Goal: Transaction & Acquisition: Purchase product/service

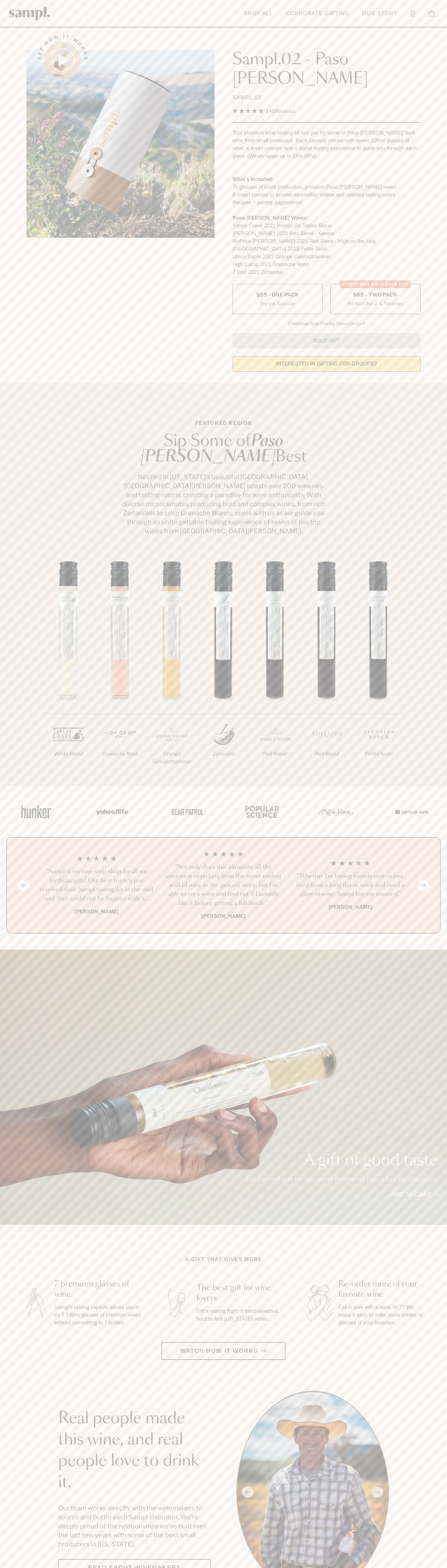
click at [375, 292] on span "$88 - Two Pack" at bounding box center [375, 295] width 44 height 7
click at [1, 27] on header "Toggle navigation menu Shop All Corporate Gifting Our Story Account Story Shop …" at bounding box center [224, 13] width 447 height 27
click at [441, 1436] on section "Real people made this wine, and real people love to drink it. Our team works di…" at bounding box center [224, 1492] width 447 height 203
click at [280, 1567] on html "Skip to main content Toggle navigation menu Shop All Corporate Gifting Our Stor…" at bounding box center [224, 1582] width 447 height 3164
click at [14, 135] on section "See how it works Sampl.02 - Paso [PERSON_NAME] SAMPL.02 4.9 Rated 4.9 out of 5 …" at bounding box center [224, 201] width 447 height 351
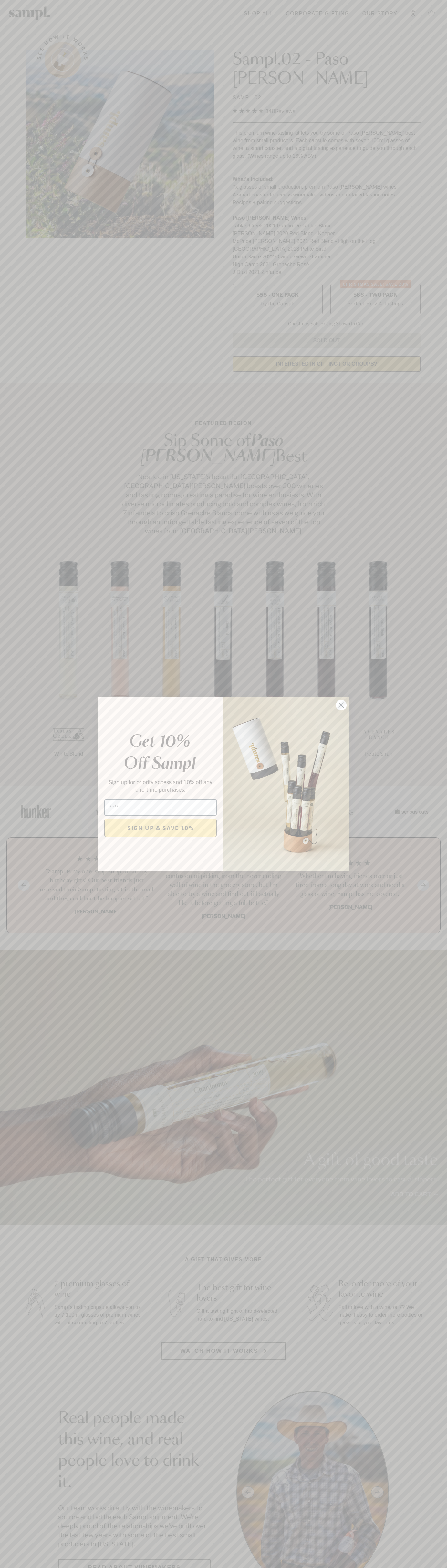
click at [341, 705] on icon "Close dialog" at bounding box center [341, 705] width 4 height 4
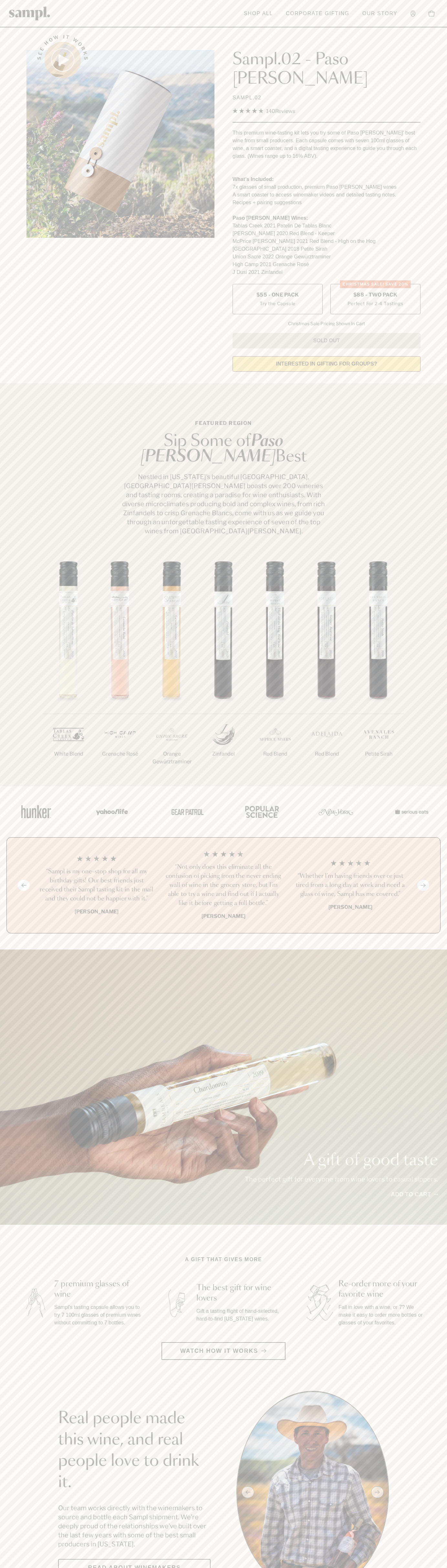
click at [375, 284] on label "CHRISTMAS SALE! Save 20% $88 - Two Pack Perfect For 2-4 Tastings" at bounding box center [375, 299] width 90 height 30
